Goal: Transaction & Acquisition: Purchase product/service

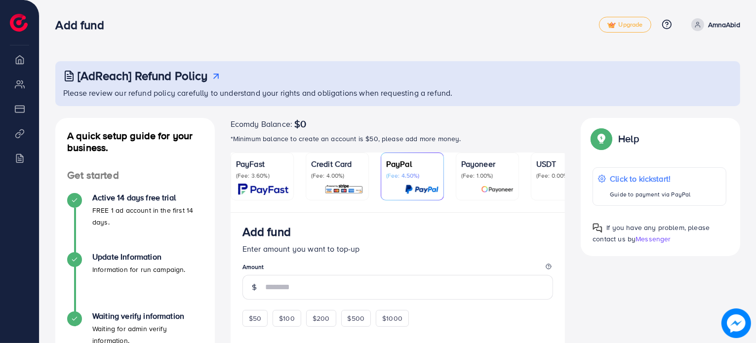
click at [264, 177] on p "(Fee: 3.60%)" at bounding box center [262, 176] width 52 height 8
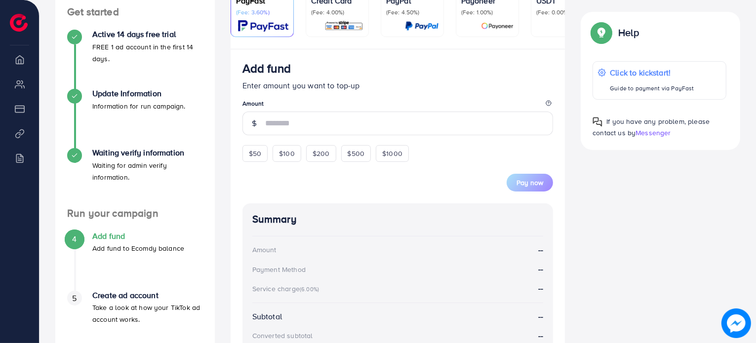
scroll to position [167, 0]
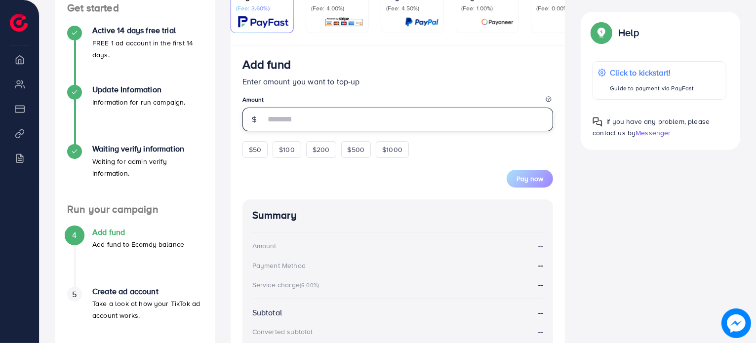
click at [300, 119] on input "number" at bounding box center [409, 120] width 288 height 24
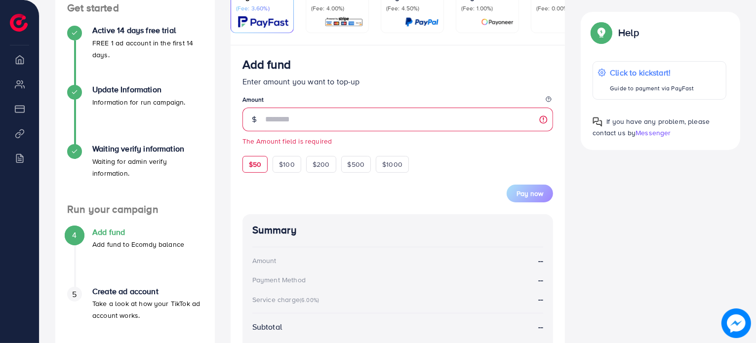
click at [251, 152] on form "Add fund Enter amount you want to top-up Amount The Amount field is required $5…" at bounding box center [397, 129] width 311 height 145
click at [255, 173] on div "$50" at bounding box center [254, 164] width 25 height 17
type input "**"
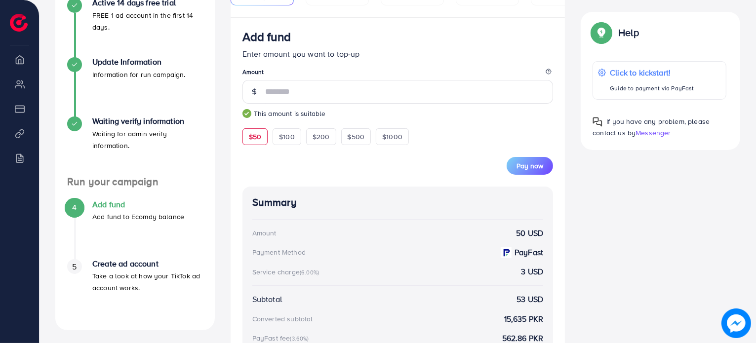
scroll to position [194, 0]
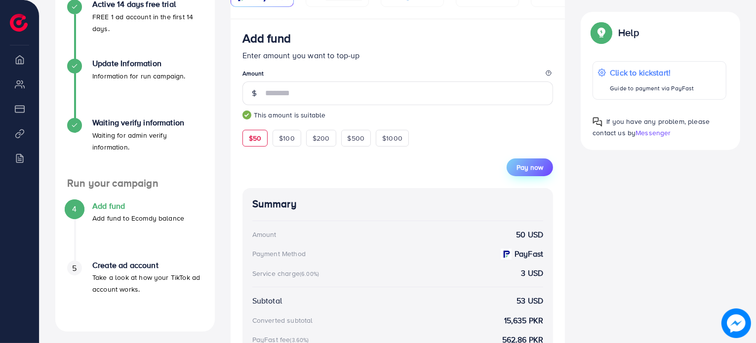
click at [530, 164] on span "Pay now" at bounding box center [530, 167] width 27 height 10
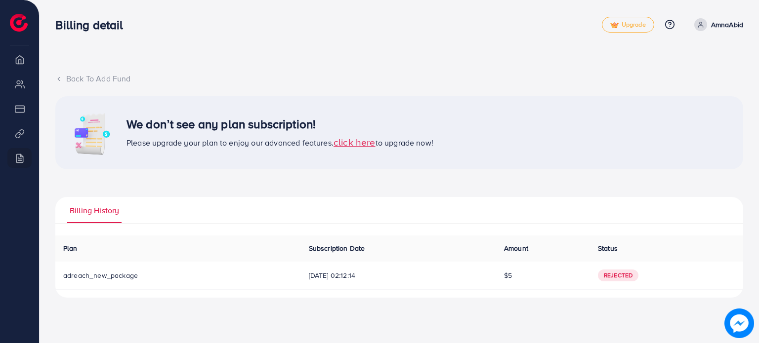
drag, startPoint x: 521, startPoint y: 275, endPoint x: 510, endPoint y: 275, distance: 10.9
click at [510, 275] on td "$5" at bounding box center [543, 276] width 94 height 28
click at [430, 276] on span "[DATE] 02:12:14" at bounding box center [398, 276] width 179 height 10
click at [624, 276] on span "Rejected" at bounding box center [618, 276] width 40 height 12
click at [57, 77] on icon at bounding box center [58, 79] width 7 height 7
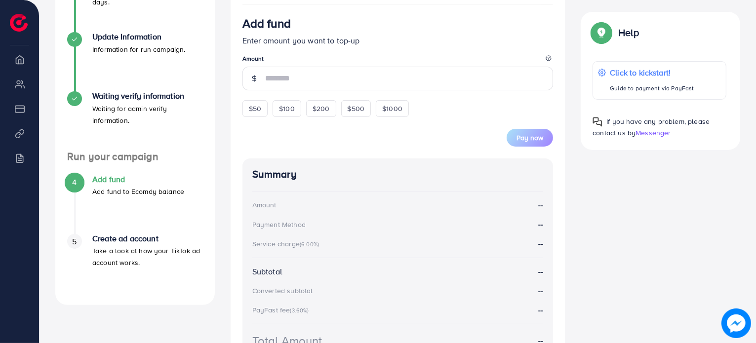
scroll to position [176, 0]
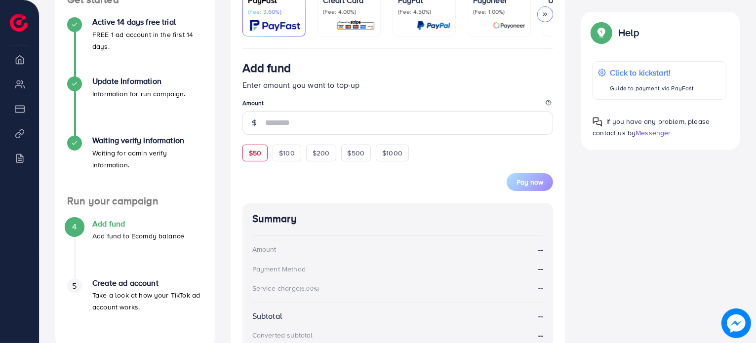
click at [262, 159] on div "$50" at bounding box center [254, 153] width 25 height 17
type input "**"
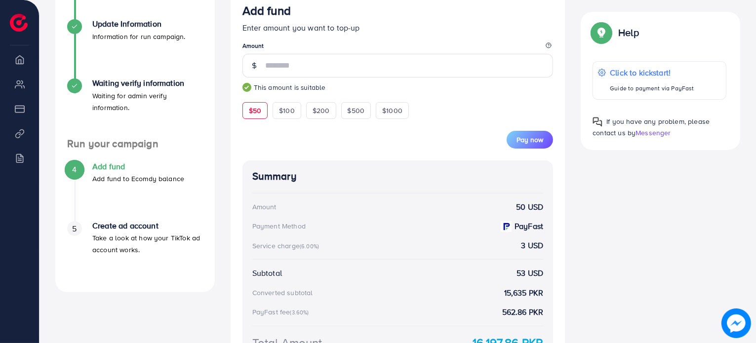
scroll to position [232, 0]
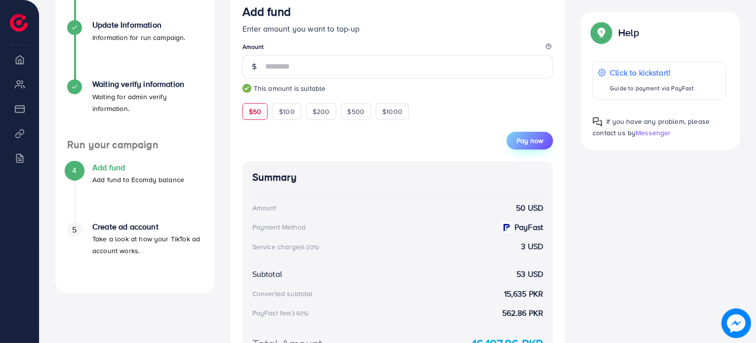
click at [526, 139] on span "Pay now" at bounding box center [530, 141] width 27 height 10
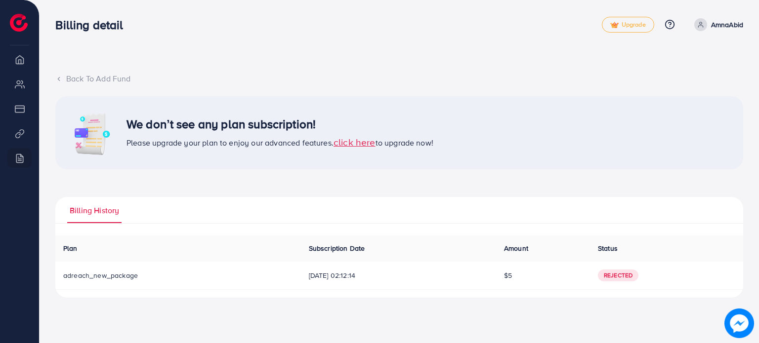
click at [371, 147] on span "click here" at bounding box center [354, 141] width 42 height 13
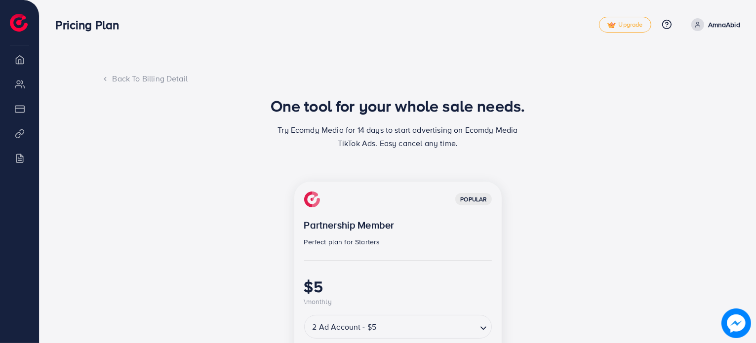
click at [124, 76] on div "Back To Billing Detail" at bounding box center [398, 78] width 593 height 11
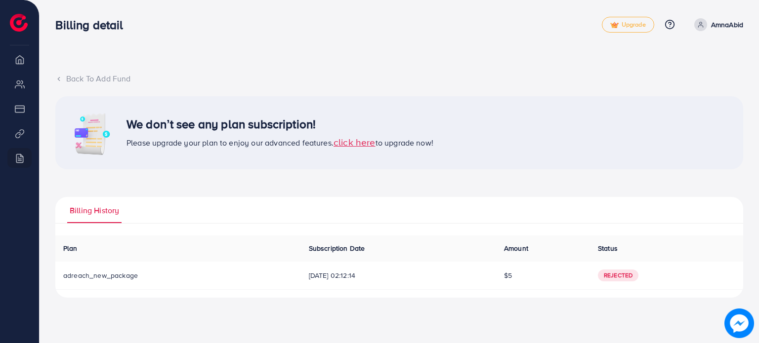
click at [101, 275] on span "adreach_new_package" at bounding box center [100, 276] width 75 height 10
click at [82, 214] on span "Billing History" at bounding box center [94, 210] width 49 height 11
click at [60, 79] on icon at bounding box center [58, 79] width 7 height 7
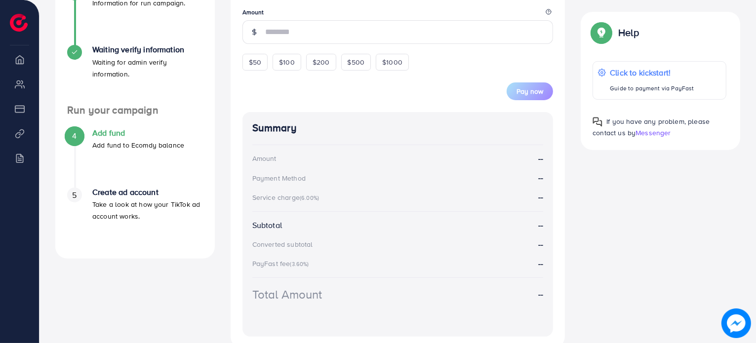
scroll to position [274, 0]
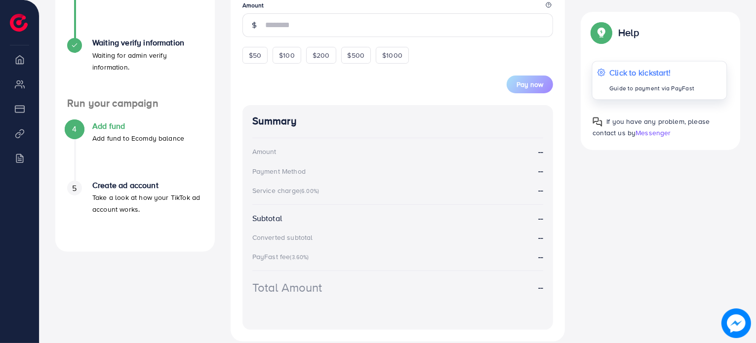
click at [641, 84] on p "Guide to payment via PayFast" at bounding box center [651, 88] width 85 height 12
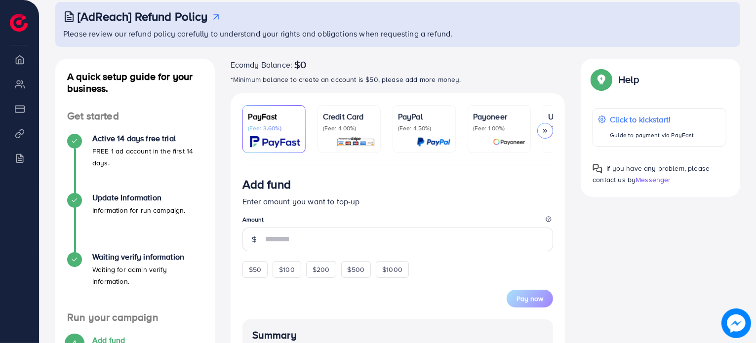
scroll to position [122, 0]
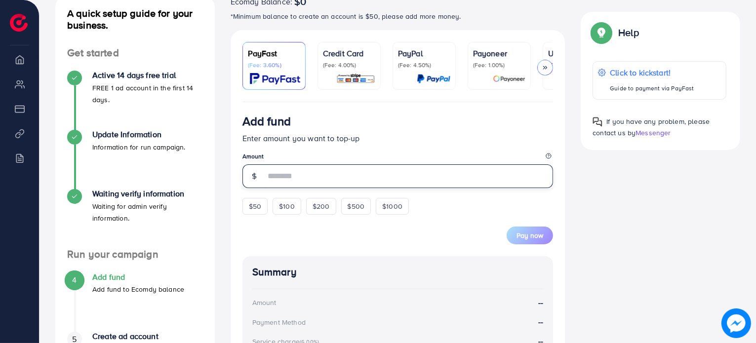
click at [328, 181] on input "number" at bounding box center [409, 176] width 288 height 24
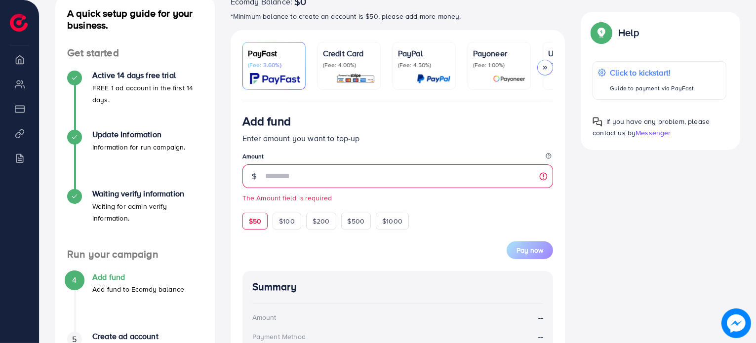
click at [252, 209] on form "Add fund Enter amount you want to top-up Amount The Amount field is required $5…" at bounding box center [397, 186] width 311 height 145
click at [258, 226] on span "$50" at bounding box center [255, 221] width 12 height 10
type input "**"
click at [547, 69] on icon at bounding box center [545, 67] width 7 height 7
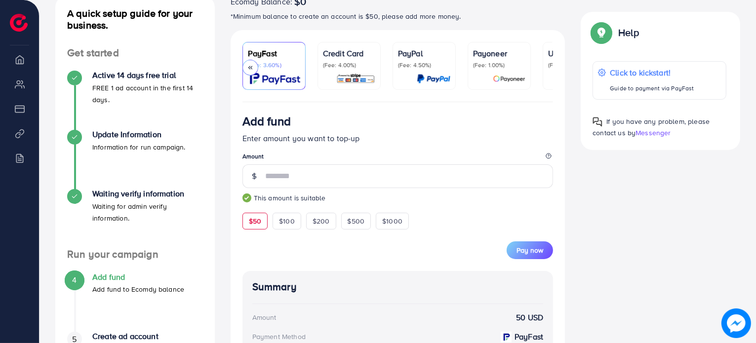
scroll to position [0, 127]
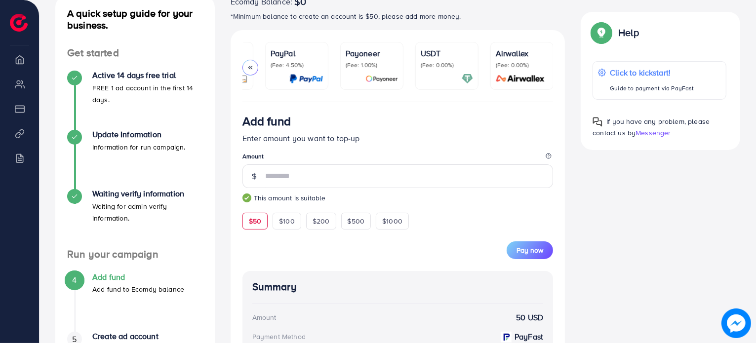
click at [360, 63] on p "(Fee: 1.00%)" at bounding box center [372, 65] width 52 height 8
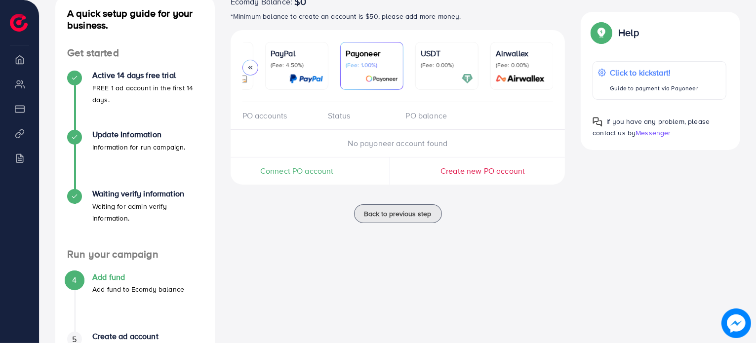
click at [248, 67] on polyline at bounding box center [248, 67] width 1 height 3
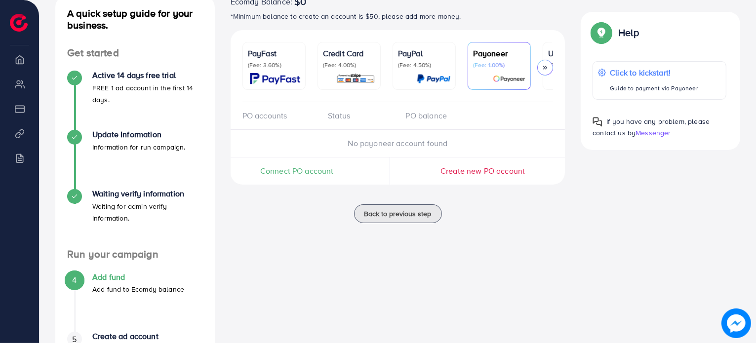
click at [248, 67] on p "(Fee: 3.60%)" at bounding box center [274, 65] width 52 height 8
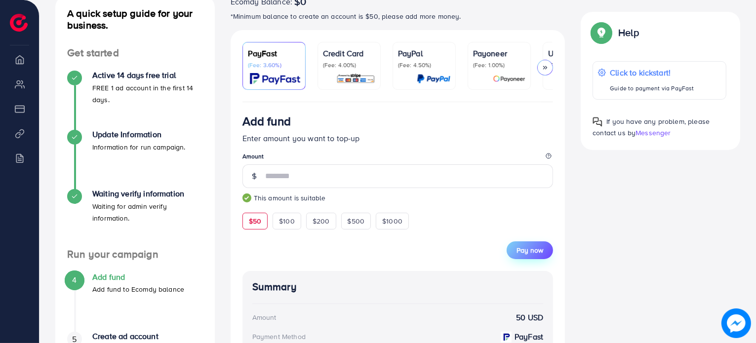
click at [518, 249] on span "Pay now" at bounding box center [530, 250] width 27 height 10
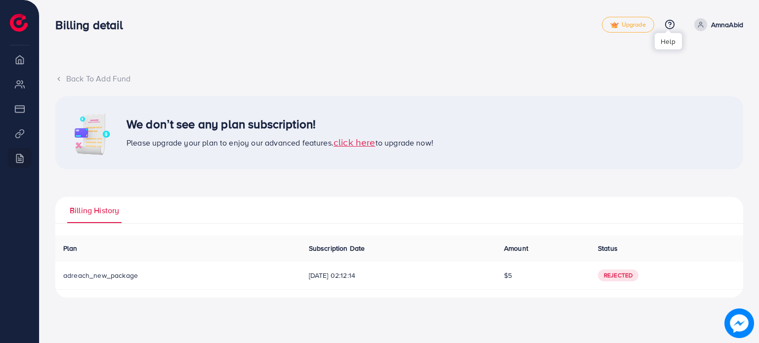
click at [666, 29] on icon at bounding box center [669, 24] width 10 height 10
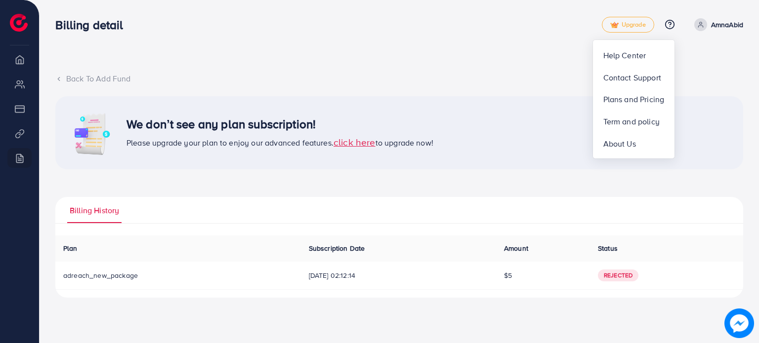
click at [468, 231] on div "Billing History Plan Subscription Date Amount Status Download Invoice adreach_n…" at bounding box center [398, 247] width 687 height 100
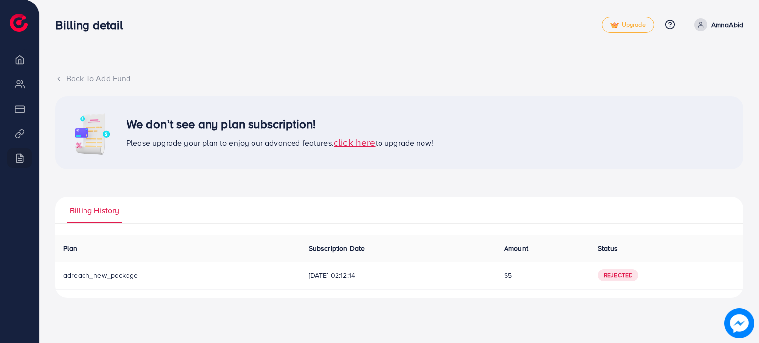
click at [91, 275] on span "adreach_new_package" at bounding box center [100, 276] width 75 height 10
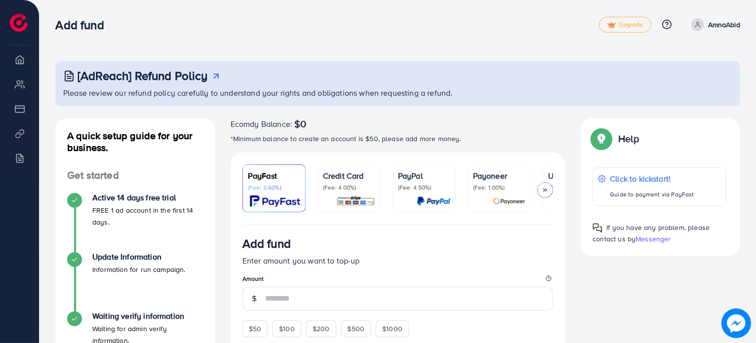
click at [328, 191] on div "Credit Card (Fee: 4.00%)" at bounding box center [349, 188] width 52 height 37
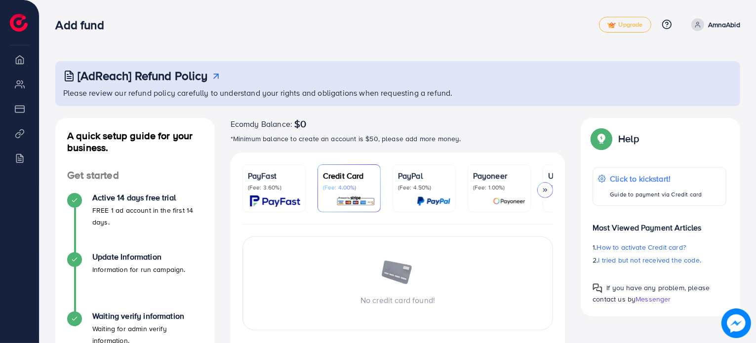
click at [421, 187] on p "(Fee: 4.50%)" at bounding box center [424, 188] width 52 height 8
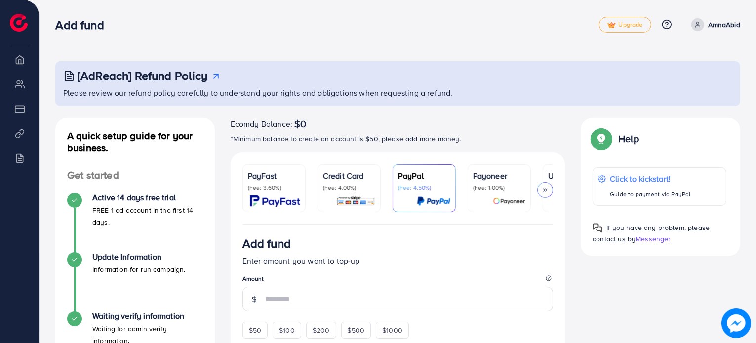
click at [492, 193] on div "Payoneer (Fee: 1.00%)" at bounding box center [499, 188] width 52 height 37
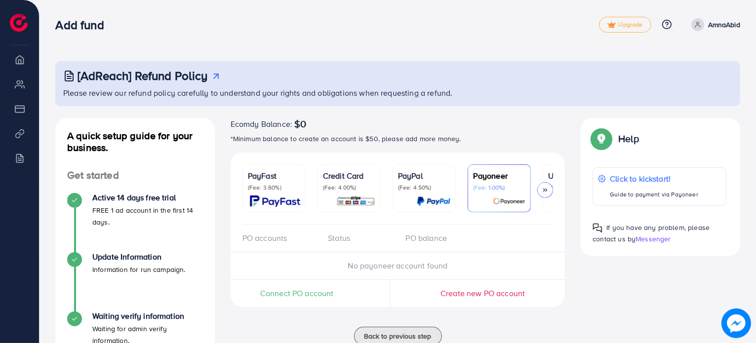
click at [545, 190] on polyline at bounding box center [544, 190] width 1 height 3
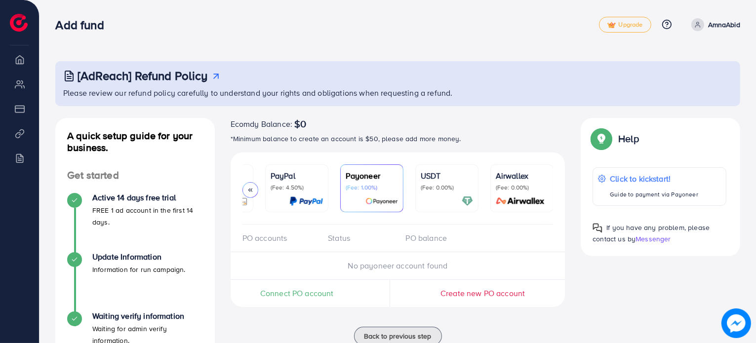
click at [250, 191] on polyline at bounding box center [248, 190] width 1 height 3
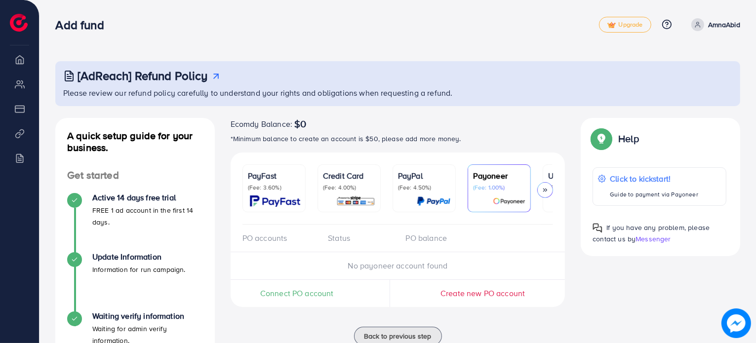
click at [264, 199] on img at bounding box center [275, 201] width 50 height 11
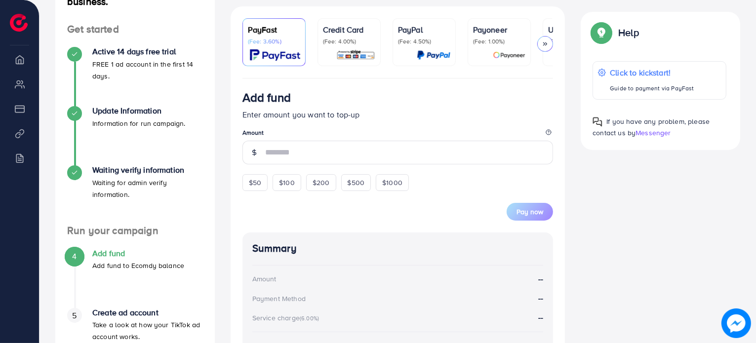
scroll to position [170, 0]
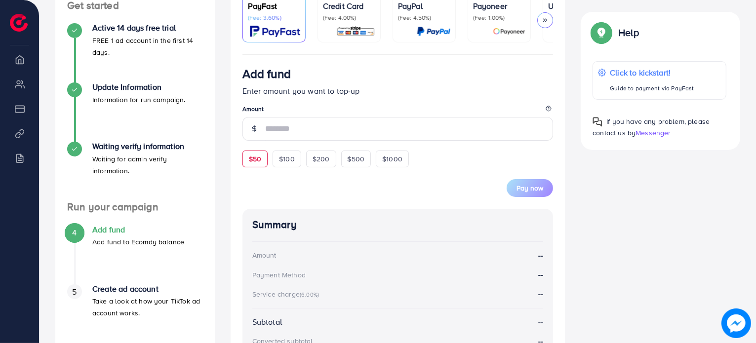
click at [253, 160] on span "$50" at bounding box center [255, 159] width 12 height 10
type input "**"
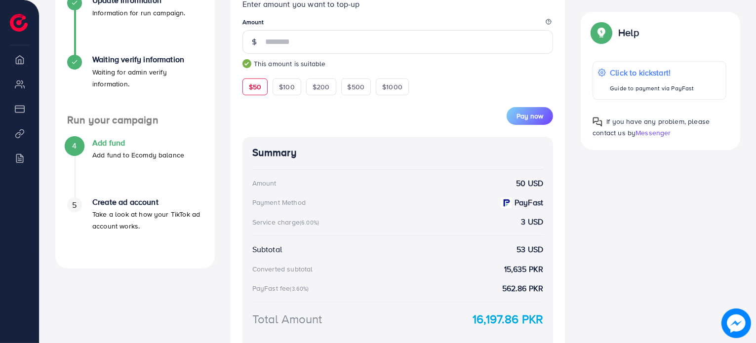
scroll to position [354, 0]
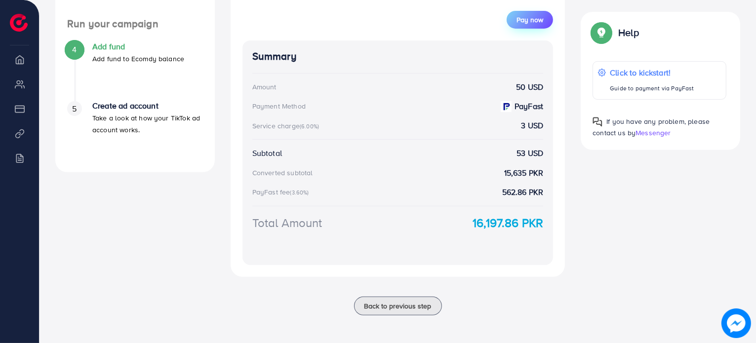
click at [530, 24] on span "Pay now" at bounding box center [530, 20] width 27 height 10
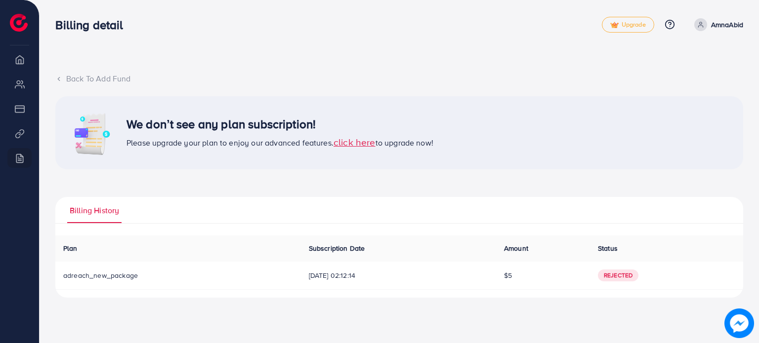
click at [104, 143] on img at bounding box center [91, 132] width 49 height 49
click at [322, 279] on span "[DATE] 02:12:14" at bounding box center [398, 276] width 179 height 10
click at [103, 279] on span "adreach_new_package" at bounding box center [100, 276] width 75 height 10
click at [512, 275] on span "$5" at bounding box center [508, 276] width 8 height 10
click at [633, 275] on span "Rejected" at bounding box center [618, 276] width 40 height 12
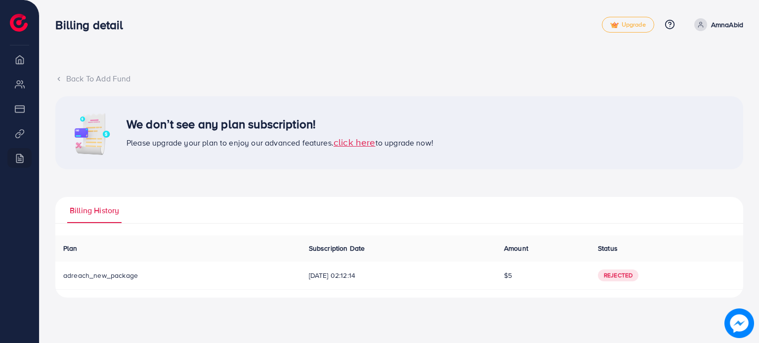
click at [61, 80] on icon at bounding box center [58, 79] width 7 height 7
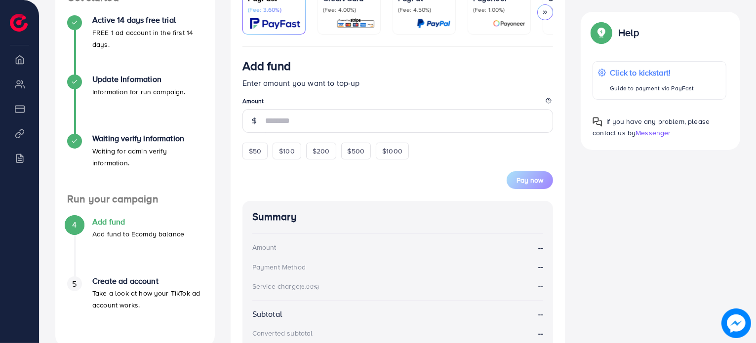
scroll to position [178, 0]
click at [255, 152] on span "$50" at bounding box center [255, 151] width 12 height 10
type input "**"
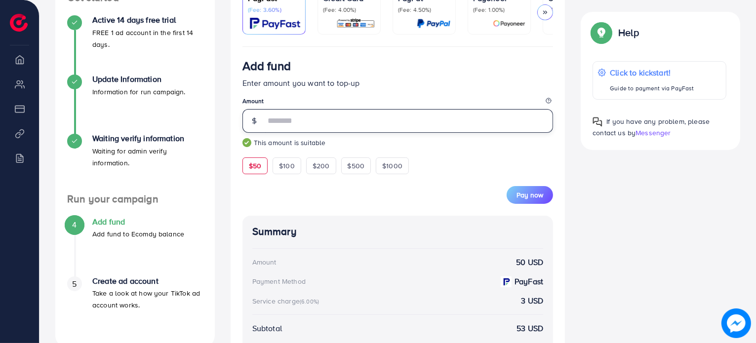
click at [309, 122] on input "**" at bounding box center [409, 121] width 288 height 24
click at [538, 194] on span "Pay now" at bounding box center [530, 195] width 27 height 10
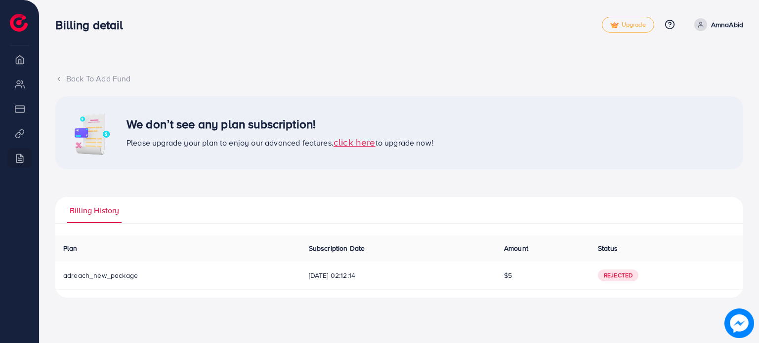
click at [17, 63] on li "Overview" at bounding box center [19, 59] width 39 height 20
drag, startPoint x: 21, startPoint y: 87, endPoint x: 51, endPoint y: -29, distance: 119.8
click at [51, 0] on html "Billing detail Upgrade Help Center Contact Support Plans and Pricing Term and p…" at bounding box center [379, 171] width 759 height 343
click at [21, 89] on li "My ad accounts" at bounding box center [19, 84] width 39 height 20
